Goal: Transaction & Acquisition: Book appointment/travel/reservation

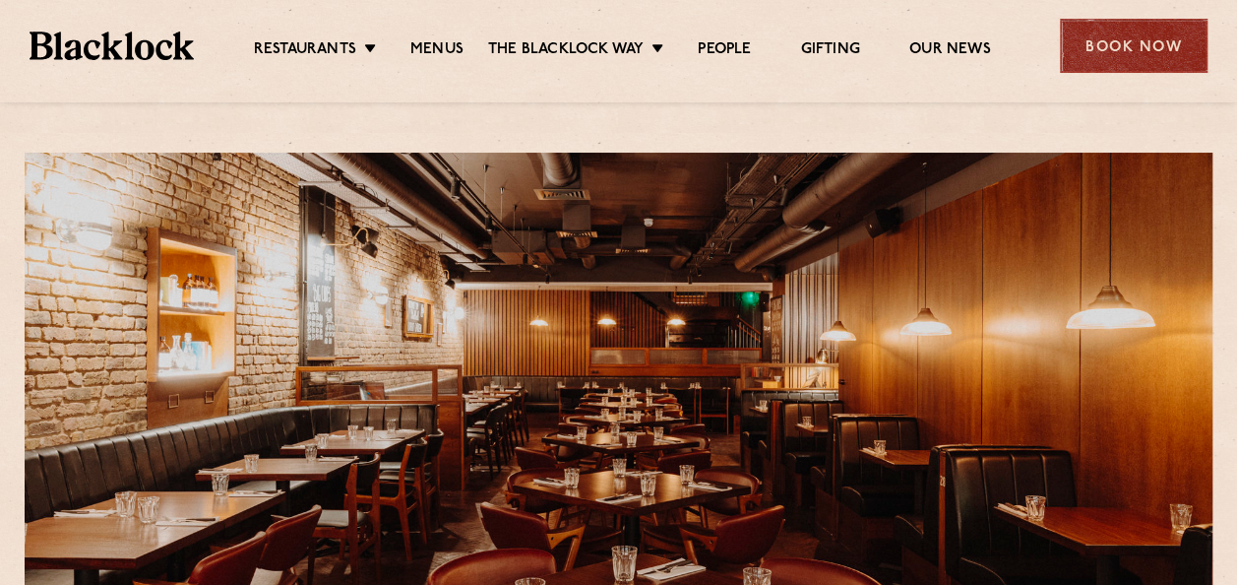
click at [1118, 41] on div "Book Now" at bounding box center [1134, 46] width 148 height 54
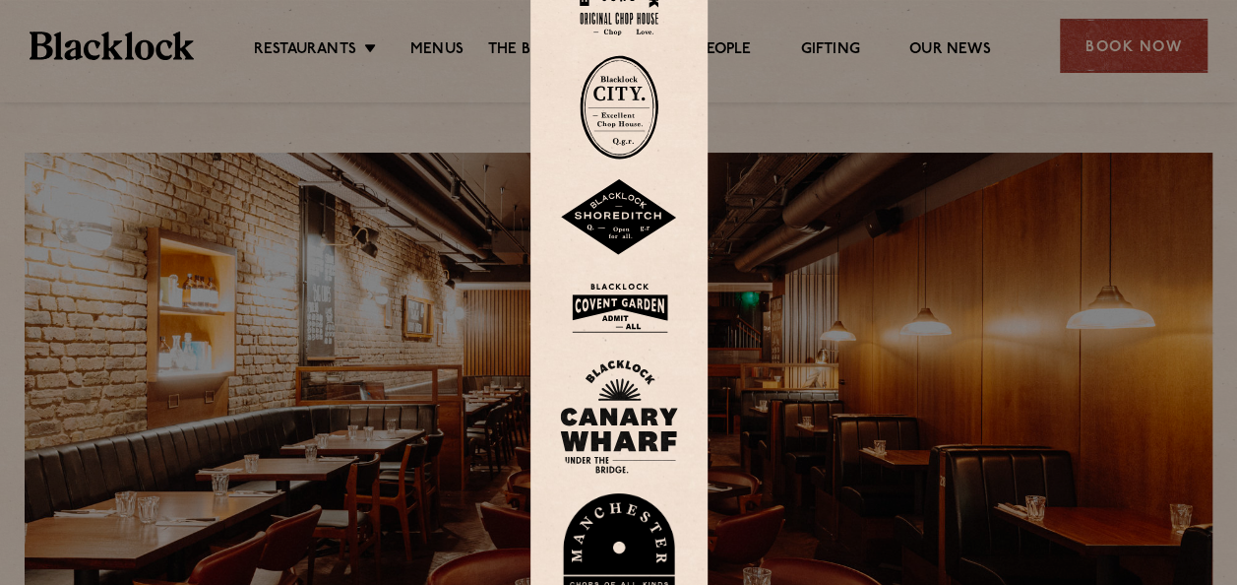
click at [595, 306] on img at bounding box center [619, 308] width 118 height 64
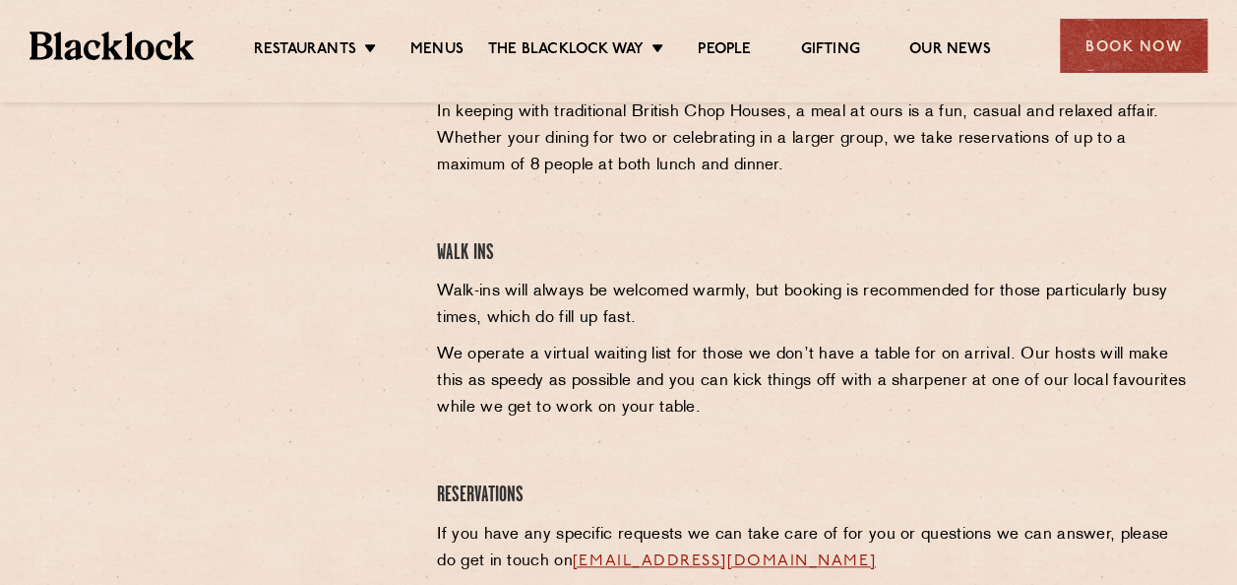
scroll to position [736, 0]
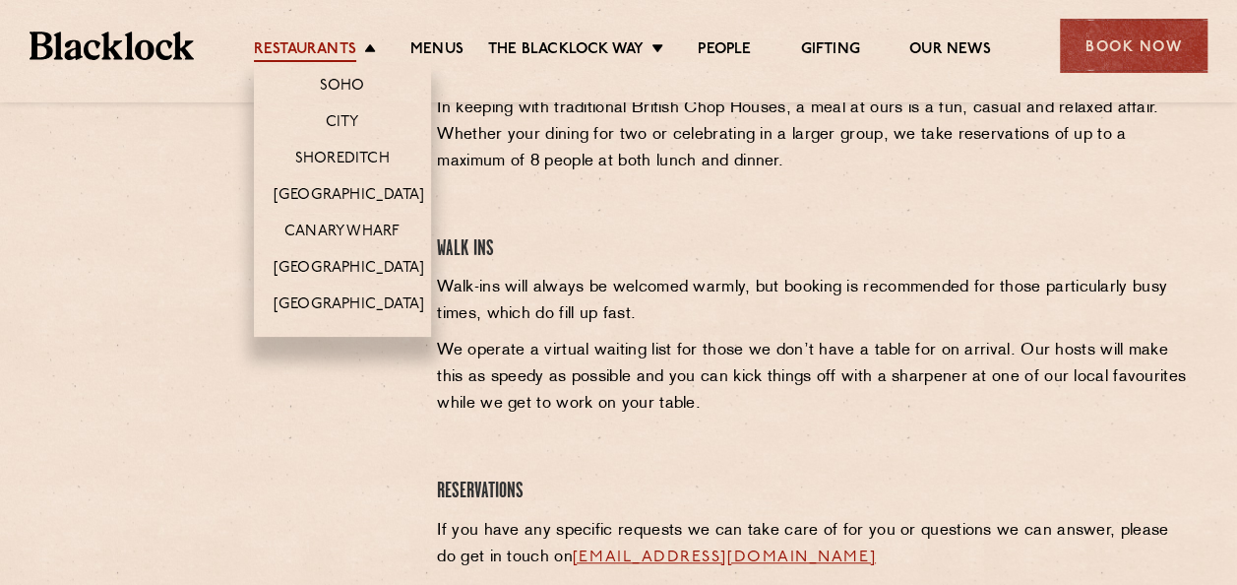
click at [353, 57] on link "Restaurants" at bounding box center [305, 51] width 102 height 22
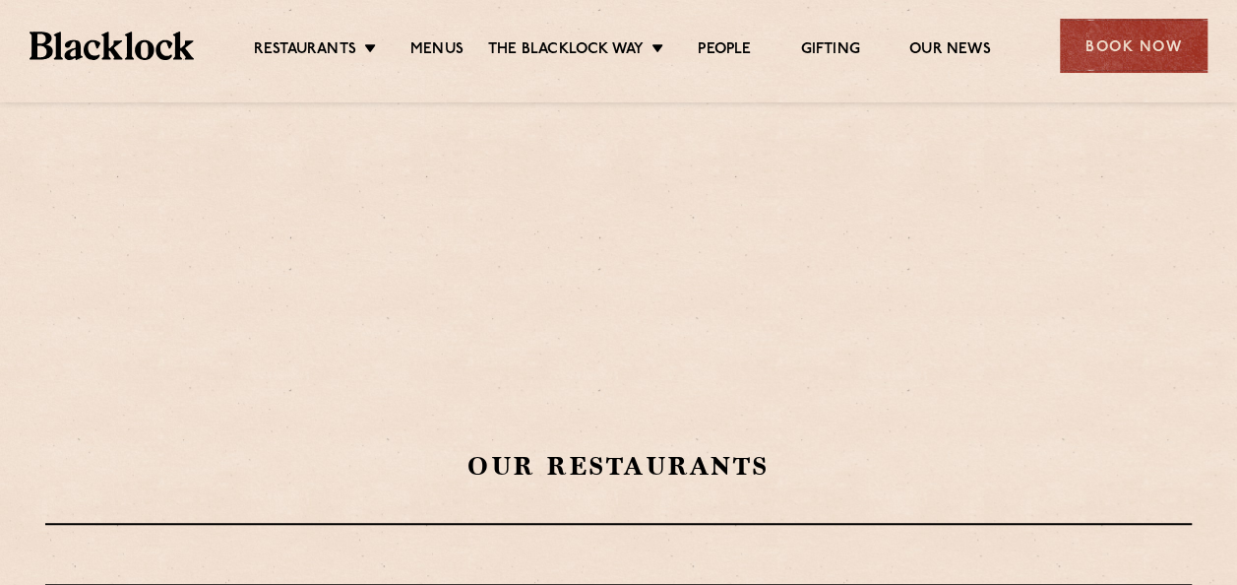
scroll to position [319, 0]
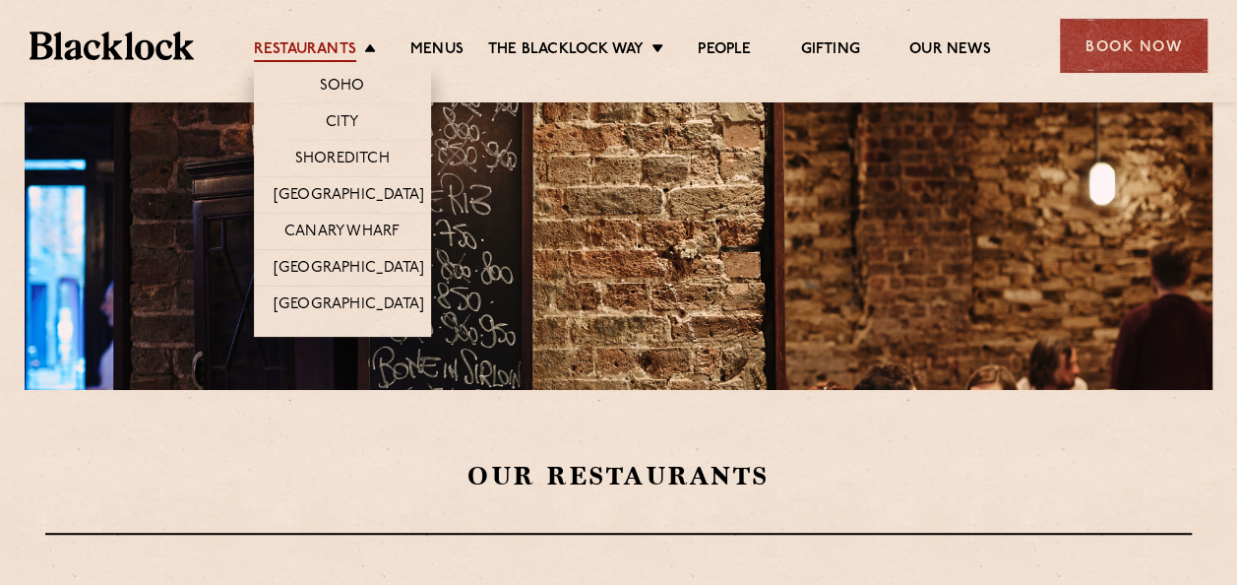
click at [313, 43] on link "Restaurants" at bounding box center [305, 51] width 102 height 22
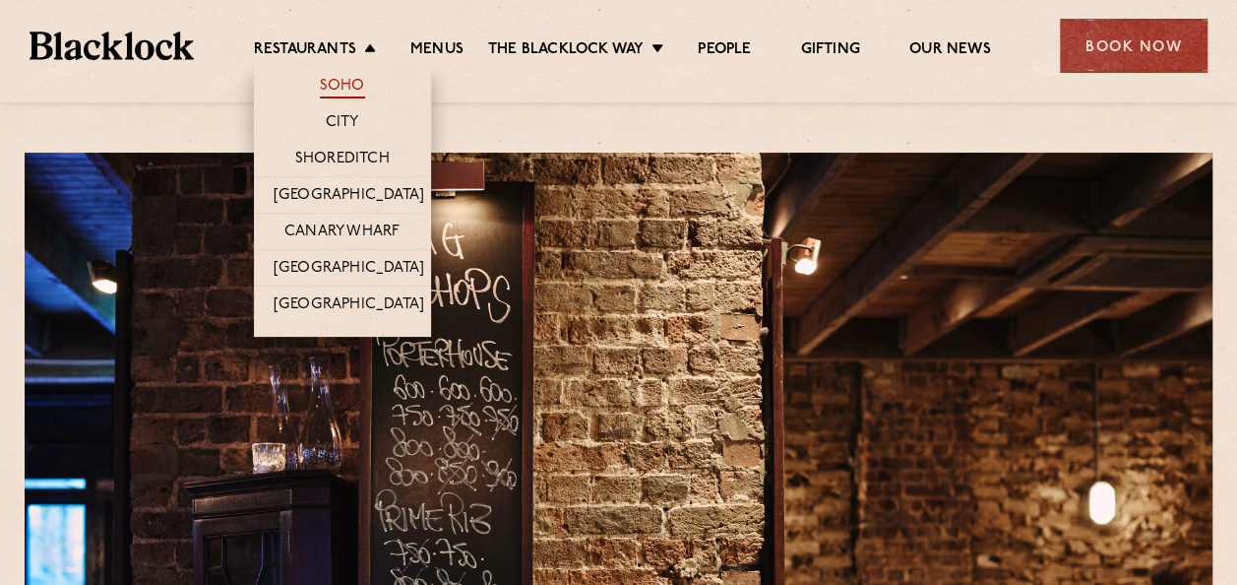
click at [335, 78] on link "Soho" at bounding box center [342, 88] width 45 height 22
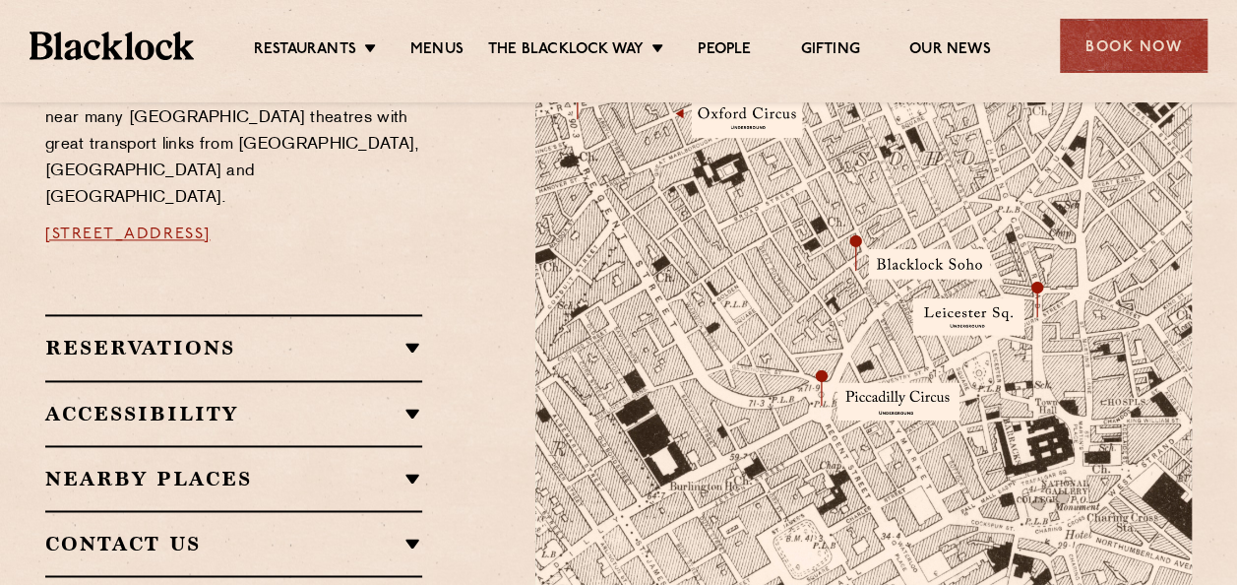
scroll to position [1216, 0]
click at [421, 342] on div "Reservations RESERVATIONS We take reservations in Soho whilst always leaving a …" at bounding box center [233, 345] width 377 height 65
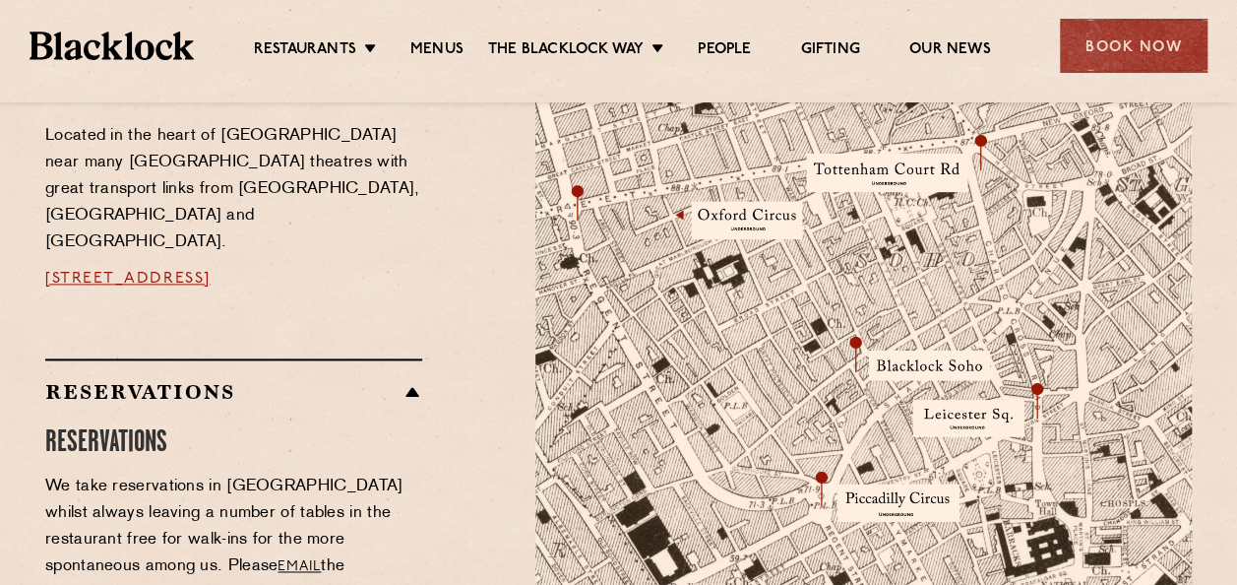
scroll to position [1118, 0]
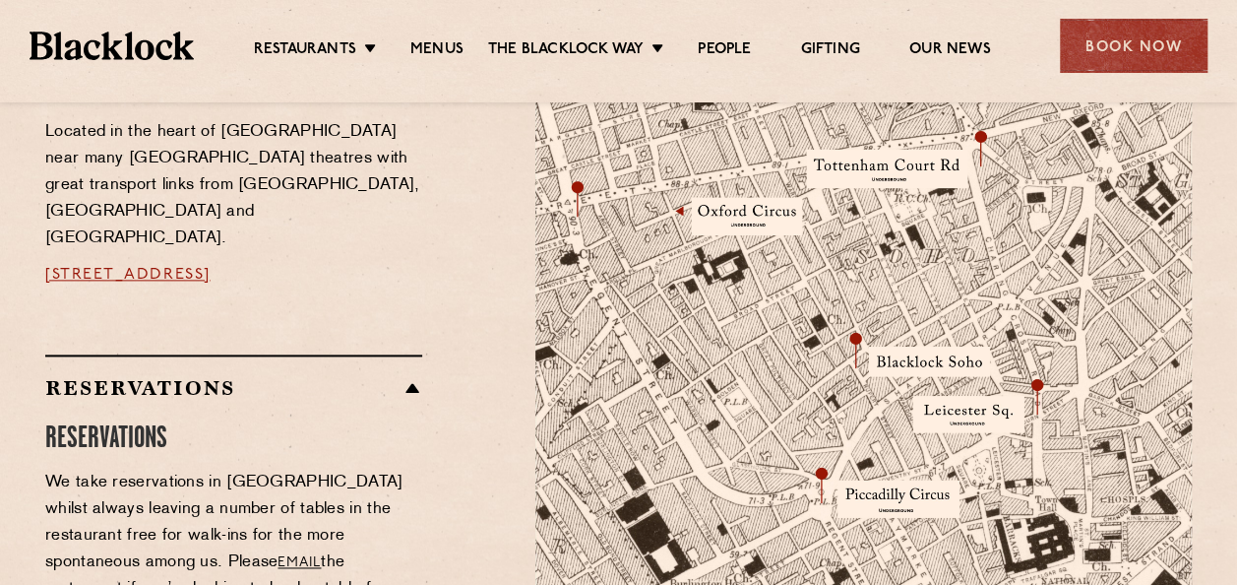
click at [409, 376] on h2 "Reservations" at bounding box center [233, 388] width 377 height 24
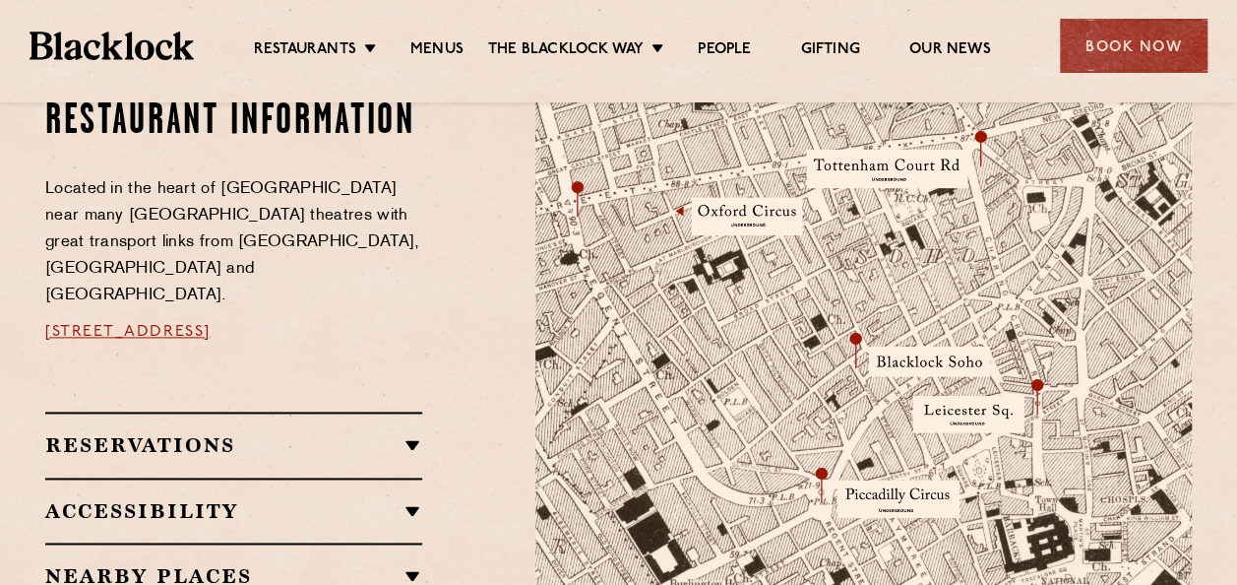
click at [411, 433] on h2 "Reservations" at bounding box center [233, 445] width 377 height 24
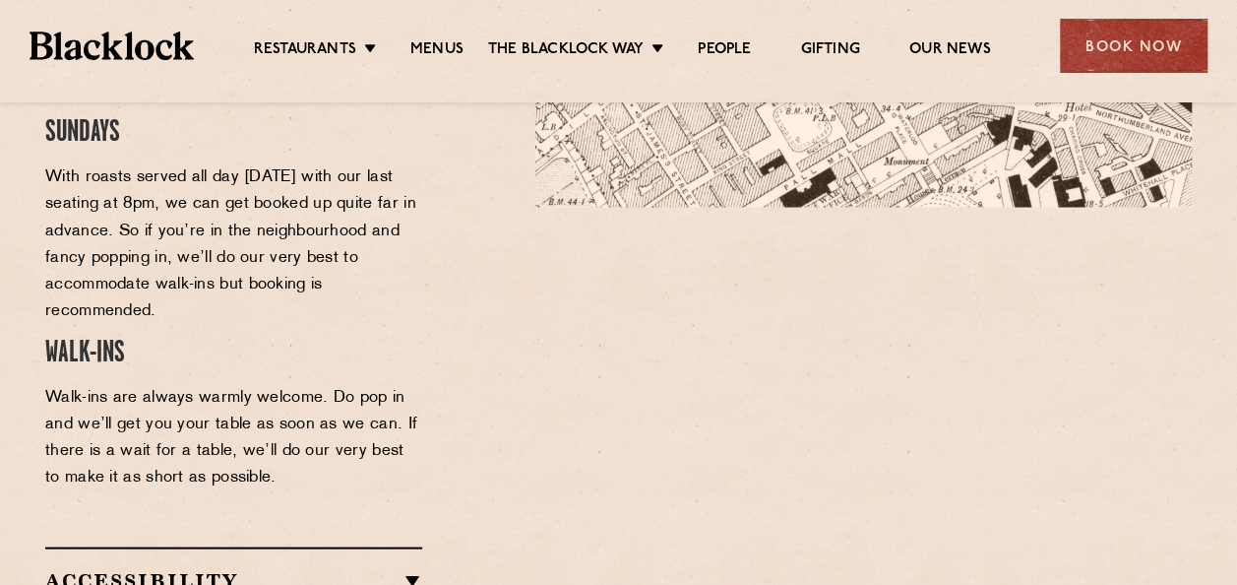
scroll to position [1504, 0]
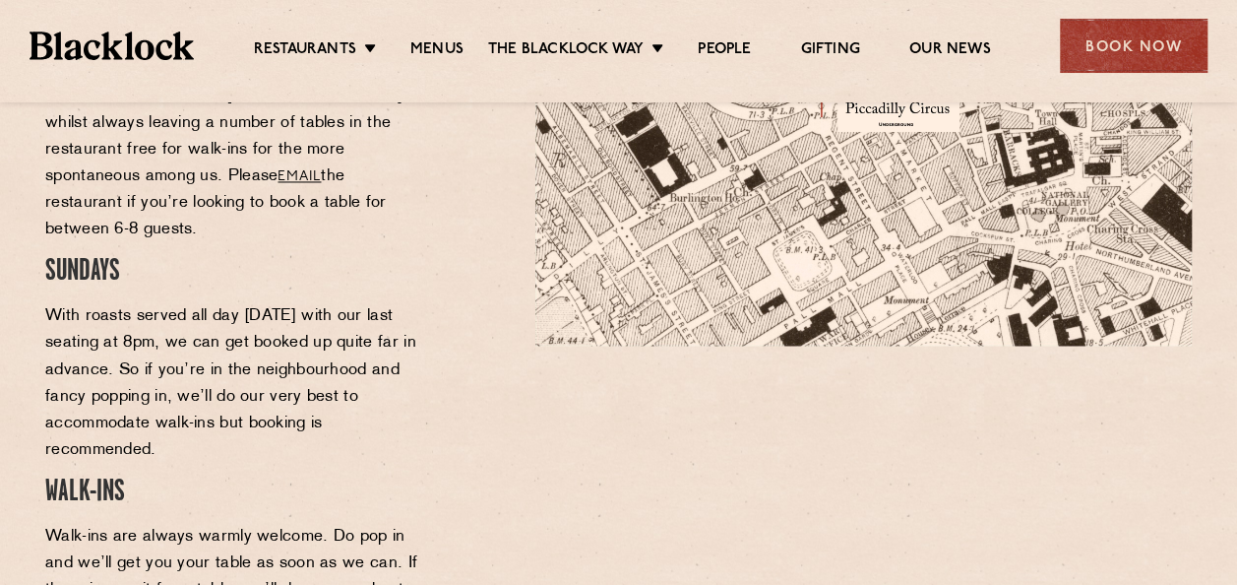
click at [102, 258] on span "SUNDAYS" at bounding box center [82, 272] width 75 height 28
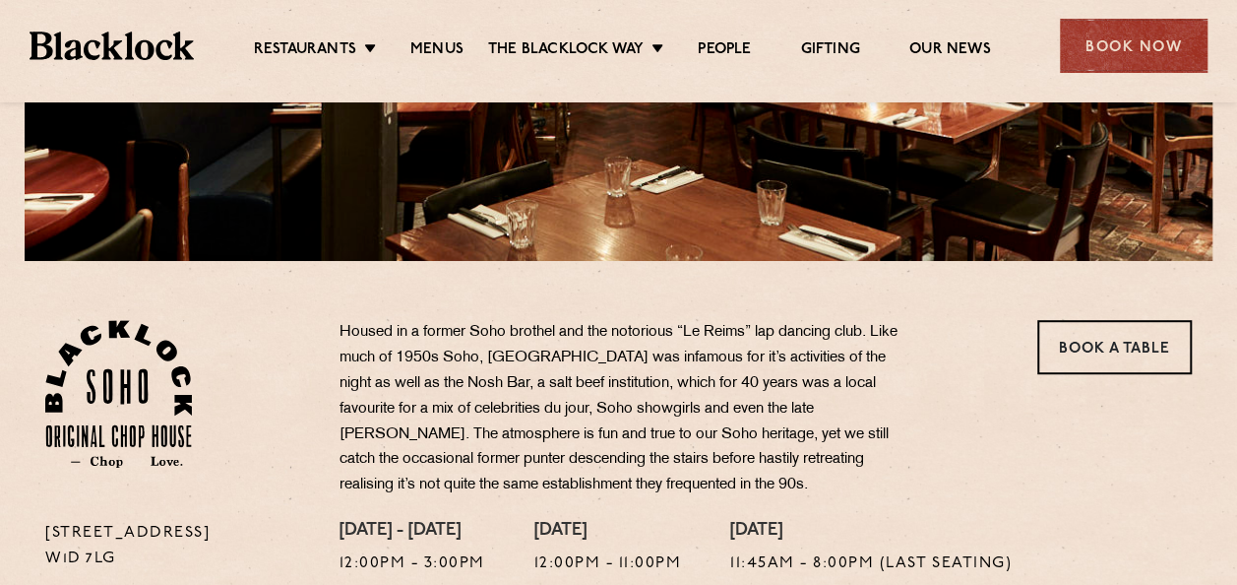
scroll to position [447, 0]
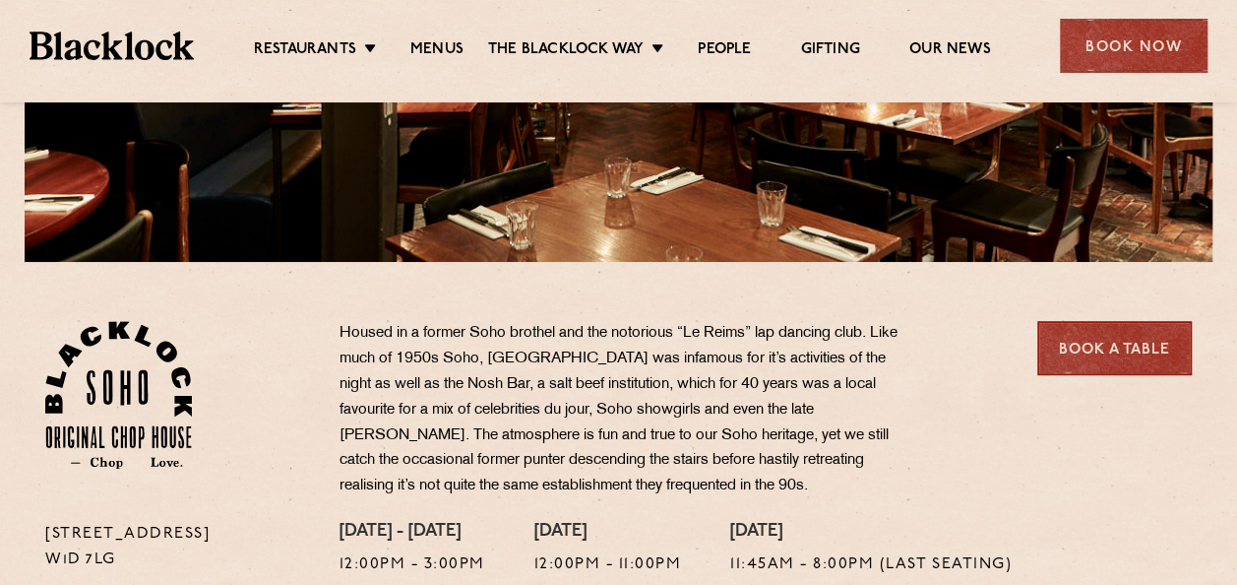
click at [1126, 343] on link "Book a Table" at bounding box center [1114, 348] width 155 height 54
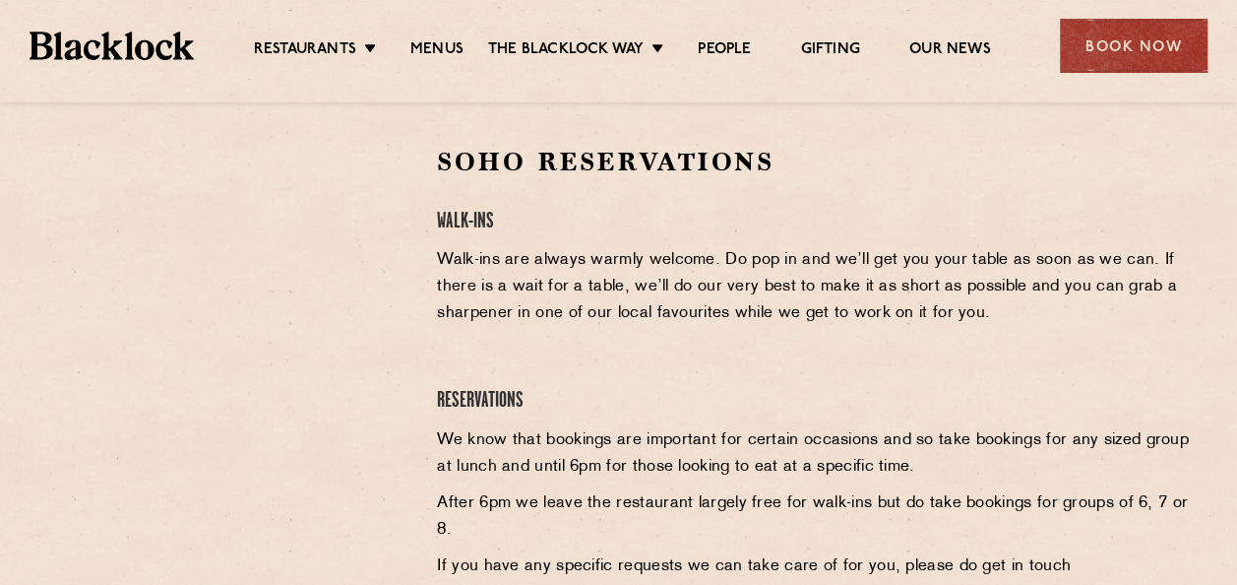
scroll to position [634, 0]
